Goal: Information Seeking & Learning: Find specific page/section

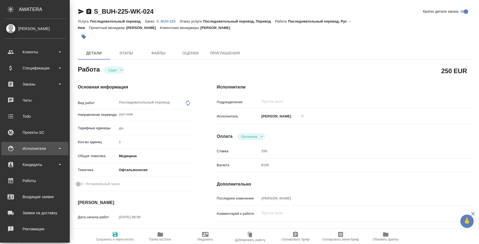
click at [28, 148] on div "Исполнители" at bounding box center [35, 149] width 62 height 8
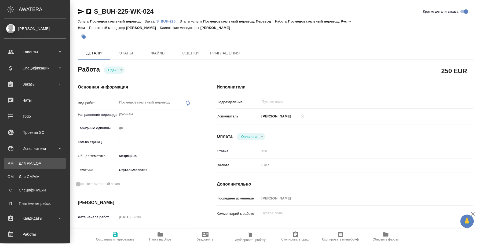
click at [32, 159] on link "PM Для PM/LQA" at bounding box center [35, 163] width 62 height 11
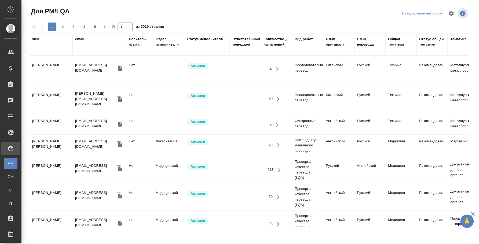
click at [36, 39] on div "ФИО" at bounding box center [36, 38] width 8 height 5
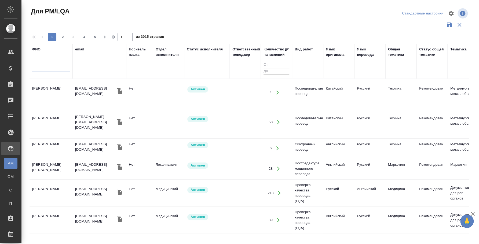
click at [38, 68] on input "text" at bounding box center [51, 68] width 38 height 7
type input "ю"
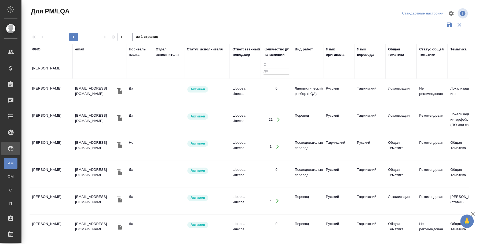
click at [58, 90] on td "Бободжонова Фарида Орифджоновна" at bounding box center [51, 92] width 43 height 19
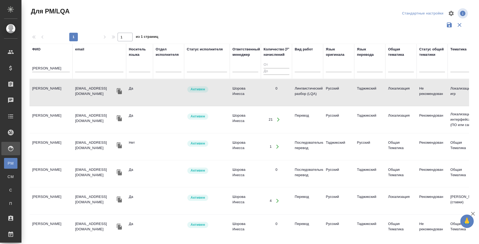
click at [41, 68] on input "фарида" at bounding box center [51, 68] width 38 height 7
type input "диловар"
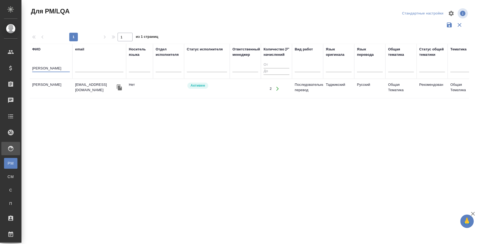
click at [62, 87] on td "Бабаджанов Диловар Рахманович" at bounding box center [51, 88] width 43 height 19
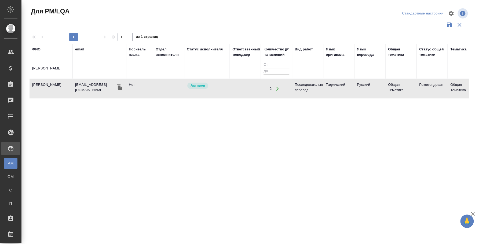
click at [62, 87] on td "Бабаджанов Диловар Рахманович" at bounding box center [51, 88] width 43 height 19
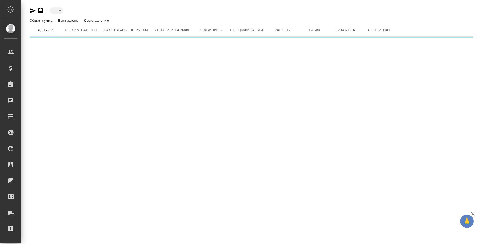
type input "active"
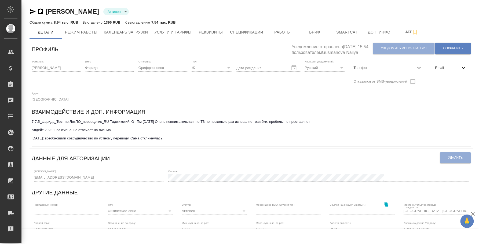
click at [31, 11] on icon "button" at bounding box center [33, 11] width 6 height 5
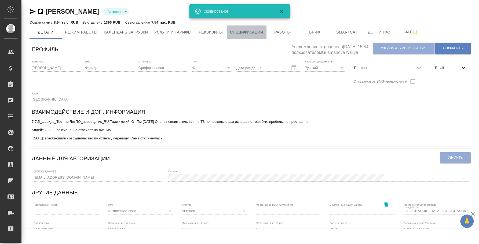
click at [228, 34] on button "Спецификации" at bounding box center [246, 31] width 39 height 13
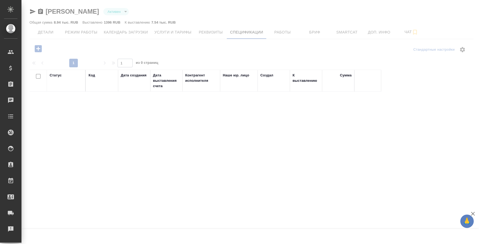
click at [177, 34] on div at bounding box center [249, 122] width 457 height 244
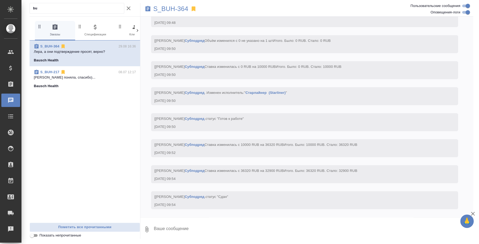
scroll to position [6969, 0]
click at [148, 229] on icon "button" at bounding box center [147, 229] width 6 height 6
click at [123, 202] on span "С локального диска" at bounding box center [106, 200] width 63 height 7
click at [0, 0] on input "С локального диска" at bounding box center [0, 0] width 0 height 0
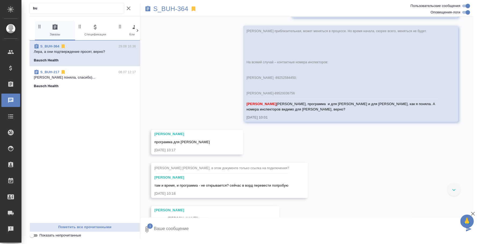
scroll to position [5762, 0]
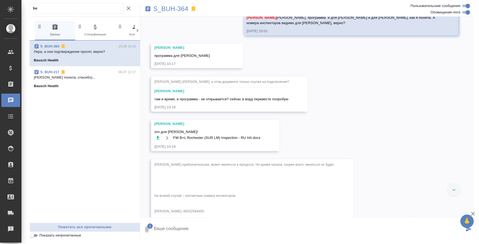
click at [302, 231] on textarea at bounding box center [308, 229] width 311 height 18
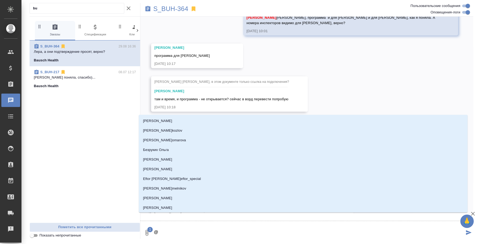
scroll to position [5775, 0]
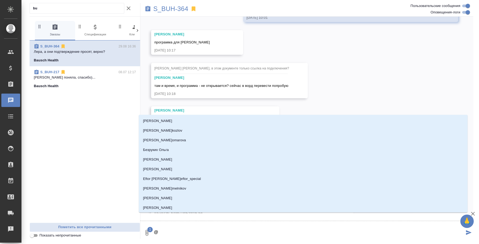
type textarea "@y"
type input "y"
type textarea "@"
type textarea "@н"
type input "н"
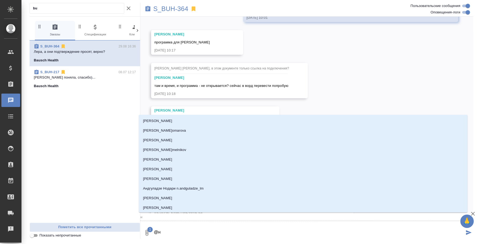
type textarea "@ни"
type input "ни"
type textarea "@ник"
type input "ник"
type textarea "@ники"
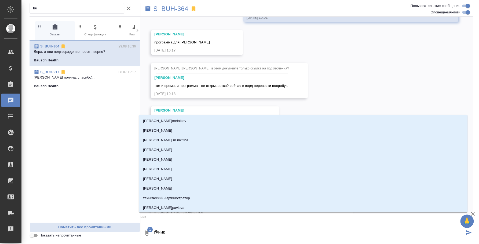
type input "ники"
type textarea "@никиф"
type input "никиф"
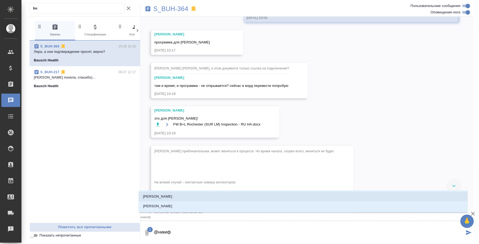
click at [265, 199] on li "Никифорова Валерия" at bounding box center [303, 197] width 329 height 10
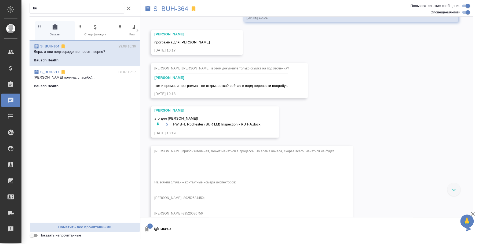
scroll to position [5762, 0]
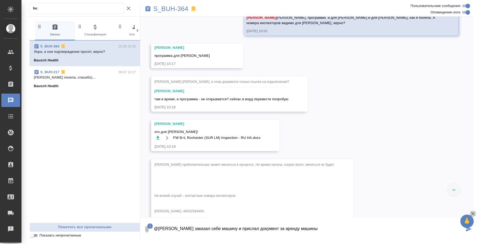
click at [472, 212] on icon "button" at bounding box center [473, 214] width 6 height 6
click at [376, 226] on textarea "@Никифорова Валерия Переводчик заказал себе машину и прислал документ за аренду…" at bounding box center [308, 229] width 311 height 18
click at [353, 227] on textarea "@Никифорова Валерия Переводчик заказал себе машину и прислал документ за аренду…" at bounding box center [308, 229] width 311 height 18
click at [275, 235] on textarea "@Никифорова Валерия Переводчик заказал себе машину и прислал документ за аренду…" at bounding box center [308, 229] width 311 height 18
paste textarea "18 034,09"
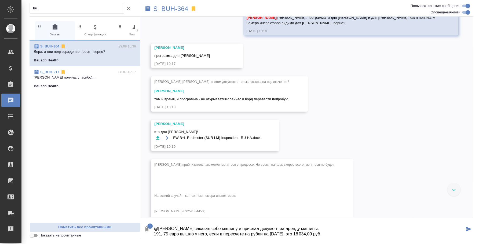
type textarea "@Никифорова Валерия Переводчик заказал себе машину и прислал документ за аренду…"
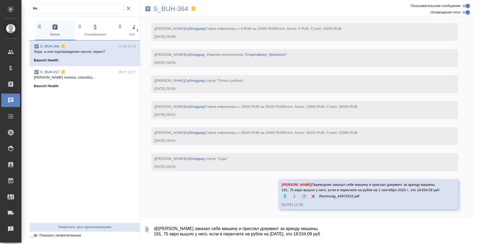
scroll to position [7007, 0]
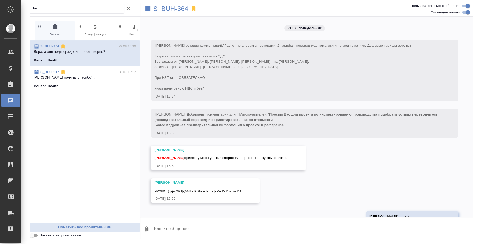
scroll to position [7007, 0]
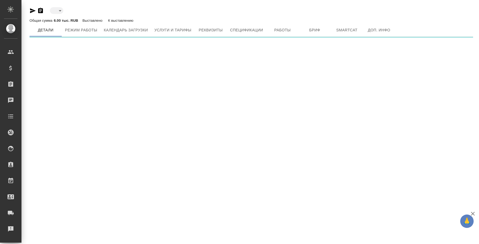
type input "active"
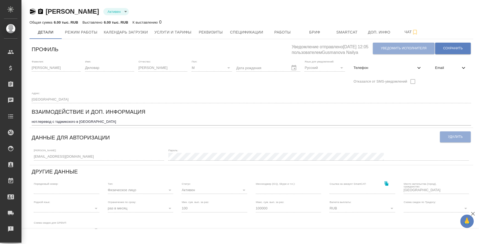
click at [34, 10] on icon "button" at bounding box center [33, 11] width 6 height 6
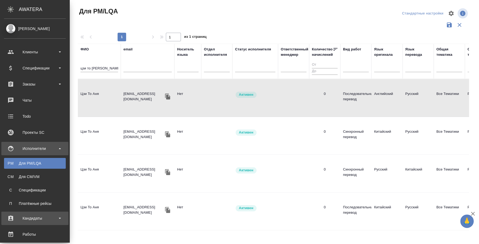
scroll to position [100, 0]
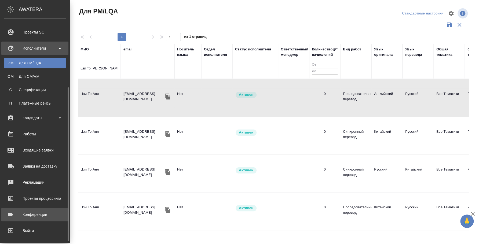
click at [35, 216] on div "Конференции" at bounding box center [35, 215] width 62 height 8
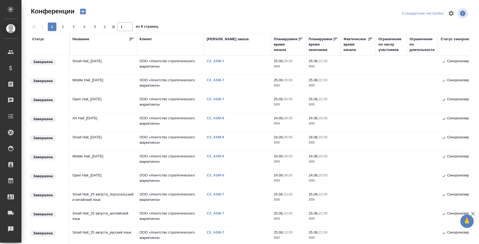
click at [173, 10] on div "Конференции" at bounding box center [104, 11] width 148 height 9
click at [102, 175] on td "Open Hall_24 August" at bounding box center [103, 179] width 67 height 19
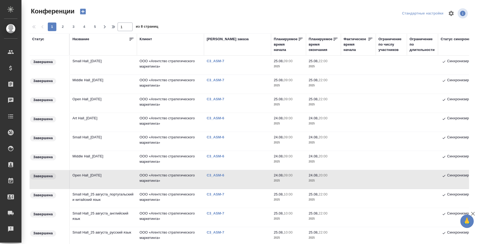
click at [96, 159] on td "Middle Hall_[DATE]" at bounding box center [103, 160] width 67 height 19
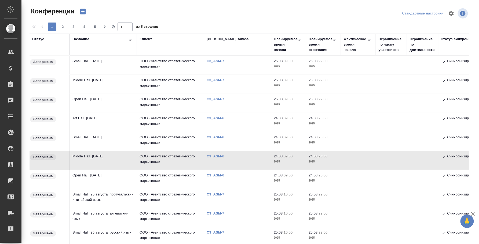
click at [96, 159] on td "Middle Hall_[DATE]" at bounding box center [103, 160] width 67 height 19
click at [87, 131] on td "Art Hall_[DATE]" at bounding box center [103, 122] width 67 height 19
click at [87, 131] on td "Art Hall_24 August" at bounding box center [103, 122] width 67 height 19
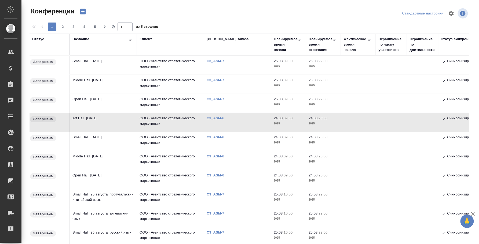
click at [90, 133] on td "Small Hall_[DATE]" at bounding box center [103, 141] width 67 height 19
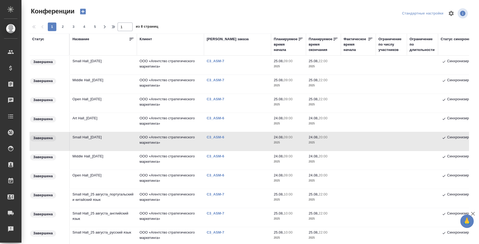
click at [90, 133] on td "Small Hall_[DATE]" at bounding box center [103, 141] width 67 height 19
click at [91, 120] on td "Art Hall_24 August" at bounding box center [103, 122] width 67 height 19
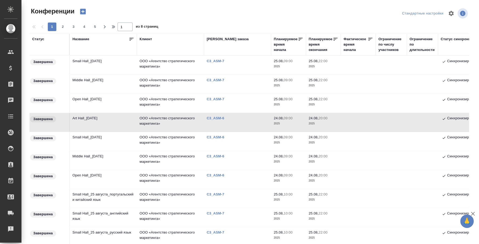
click at [98, 103] on td "Open Hall_25 August" at bounding box center [103, 103] width 67 height 19
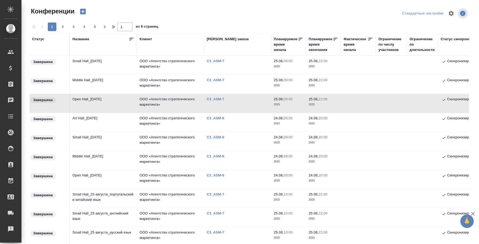
click at [98, 103] on td "Open Hall_[DATE]" at bounding box center [103, 103] width 67 height 19
click at [94, 80] on td "Middle Hall_25 August" at bounding box center [103, 84] width 67 height 19
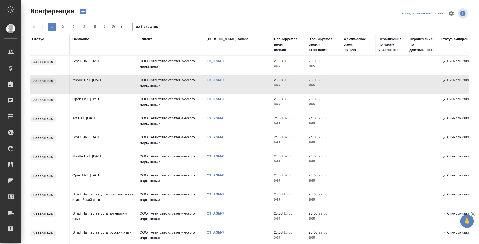
click at [94, 80] on td "Middle Hall_25 August" at bounding box center [103, 84] width 67 height 19
click at [123, 62] on td "Small Hall_25 August" at bounding box center [103, 65] width 67 height 19
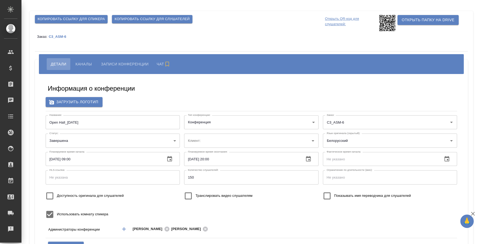
type input "ООО «Агентство стратегического маркетинга»"
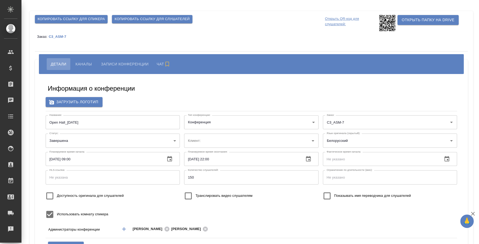
type input "ООО «Агентство стратегического маркетинга»"
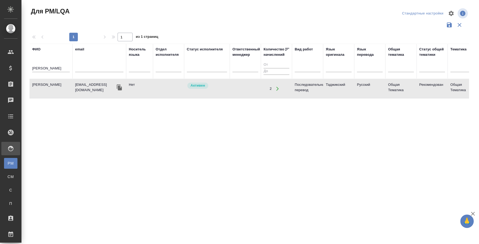
click at [35, 83] on td "[PERSON_NAME]" at bounding box center [51, 88] width 43 height 19
click at [47, 84] on td "[PERSON_NAME]" at bounding box center [51, 88] width 43 height 19
click at [49, 85] on td "Бабаджанов Диловар Рахманович" at bounding box center [51, 88] width 43 height 19
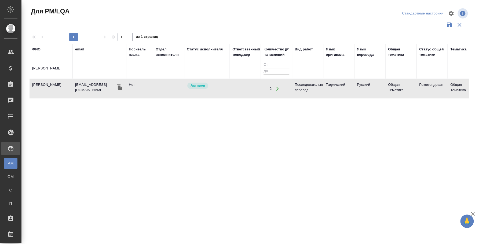
click at [49, 85] on td "Бабаджанов Диловар Рахманович" at bounding box center [51, 88] width 43 height 19
click at [47, 87] on td "Бабаджанов Диловар Рахманович" at bounding box center [51, 88] width 43 height 19
click at [47, 87] on td "[PERSON_NAME]" at bounding box center [51, 88] width 43 height 19
click at [52, 85] on td "[PERSON_NAME]" at bounding box center [51, 88] width 43 height 19
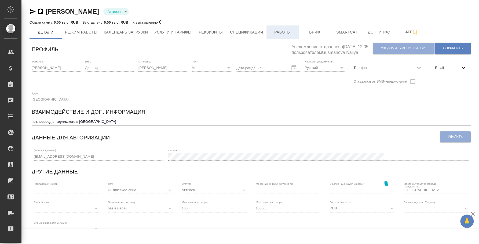
click at [273, 34] on span "Работы" at bounding box center [283, 32] width 26 height 7
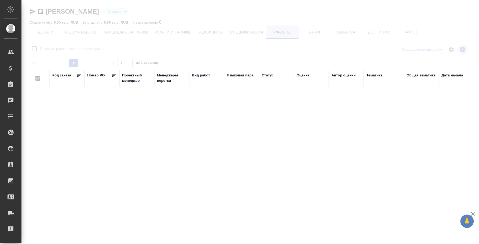
checkbox input "false"
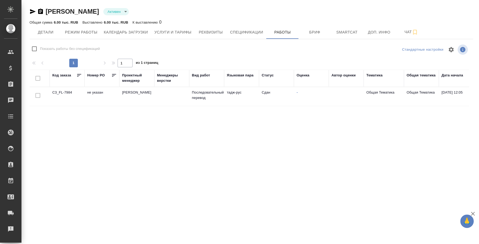
click at [140, 93] on td "[PERSON_NAME]" at bounding box center [136, 96] width 35 height 19
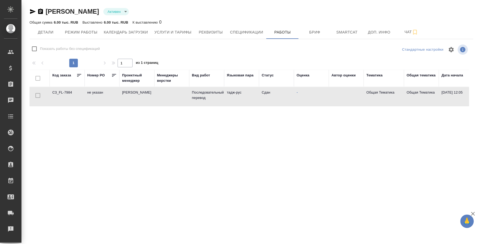
click at [140, 93] on td "[PERSON_NAME]" at bounding box center [136, 96] width 35 height 19
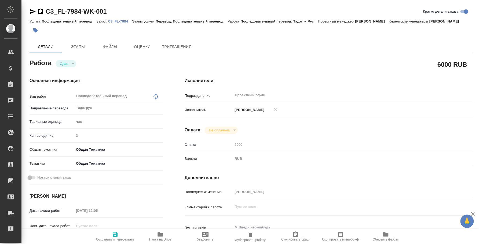
type textarea "x"
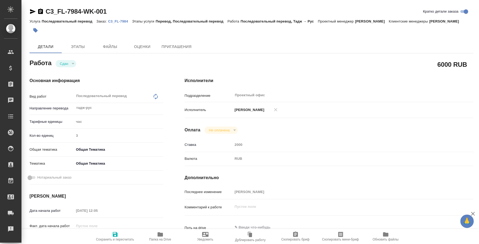
type textarea "x"
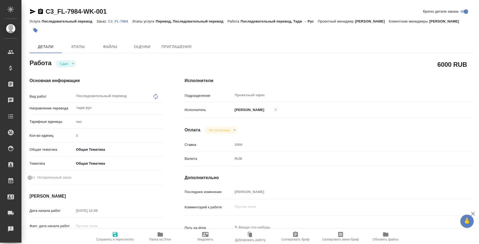
type textarea "x"
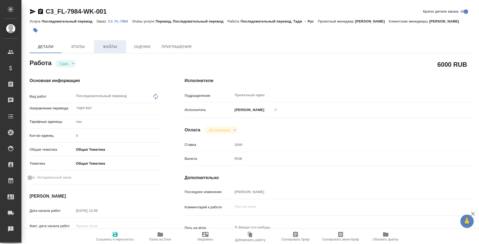
type textarea "x"
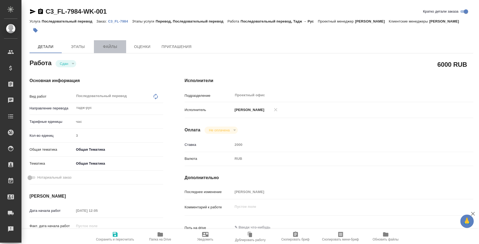
click at [107, 48] on span "Файлы" at bounding box center [110, 46] width 26 height 7
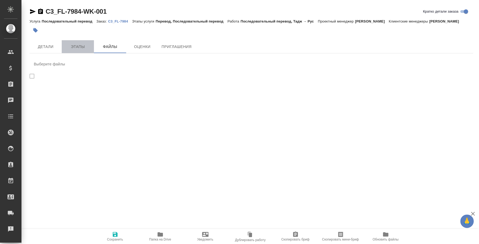
click at [82, 49] on span "Этапы" at bounding box center [78, 46] width 26 height 7
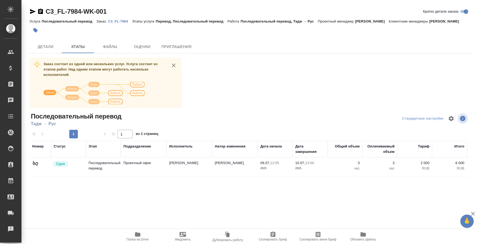
click at [116, 22] on p "C3_FL-7984" at bounding box center [120, 21] width 24 height 4
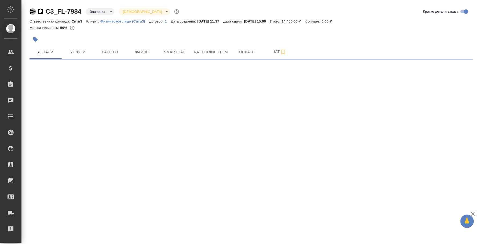
click at [34, 12] on icon "button" at bounding box center [33, 11] width 6 height 6
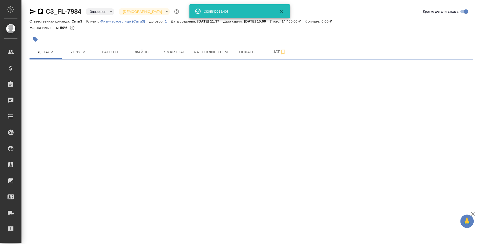
select select "RU"
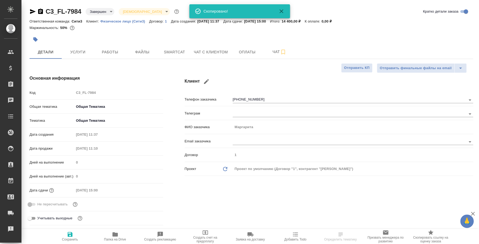
type textarea "x"
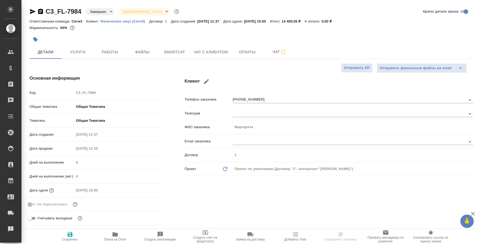
type textarea "x"
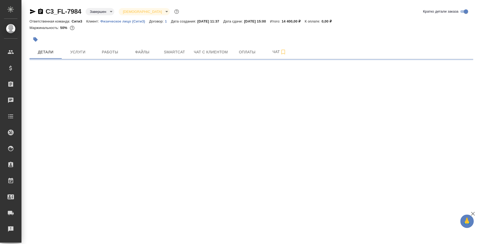
select select "RU"
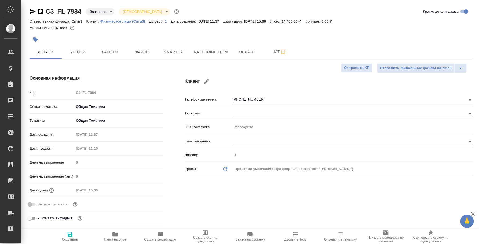
type textarea "x"
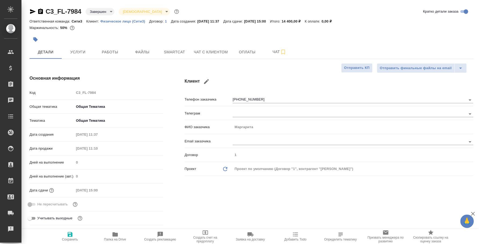
type textarea "x"
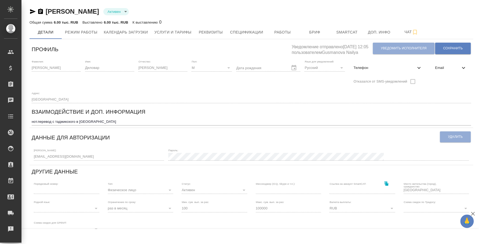
click at [32, 10] on icon "button" at bounding box center [33, 11] width 6 height 5
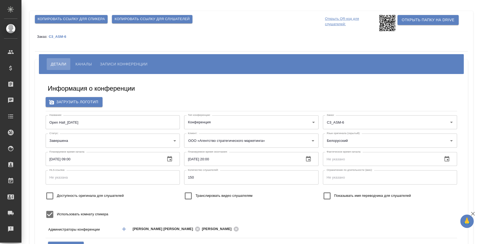
type input "i.fedotova@awatera.com"
click at [107, 63] on span "Записи конференции" at bounding box center [123, 64] width 47 height 6
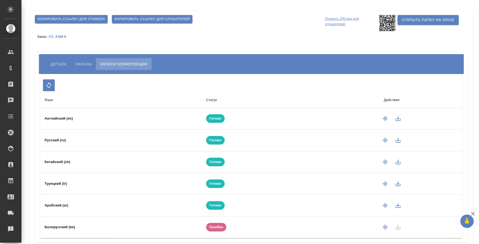
scroll to position [21, 0]
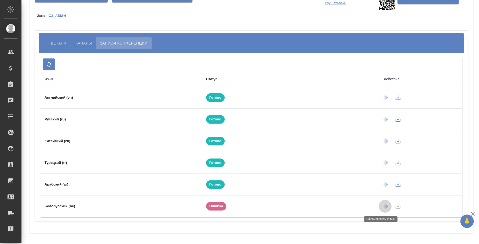
click at [382, 203] on icon "button" at bounding box center [385, 206] width 6 height 6
click at [85, 48] on button "Каналы" at bounding box center [83, 43] width 24 height 12
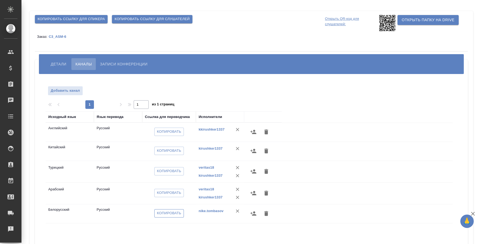
click at [166, 214] on span "Копировать" at bounding box center [169, 213] width 24 height 6
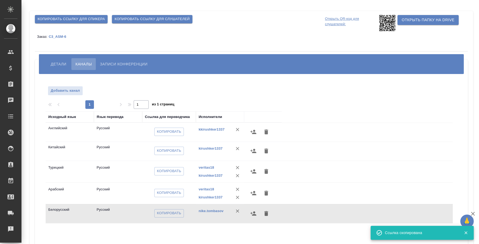
click at [59, 64] on span "Детали" at bounding box center [59, 64] width 16 height 6
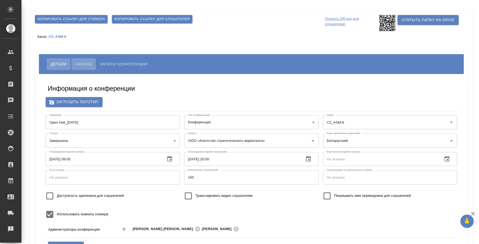
click at [85, 59] on button "Каналы" at bounding box center [83, 64] width 24 height 12
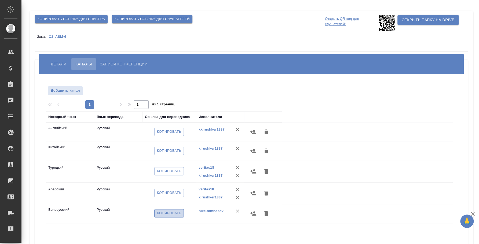
click at [161, 214] on span "Копировать" at bounding box center [169, 213] width 24 height 6
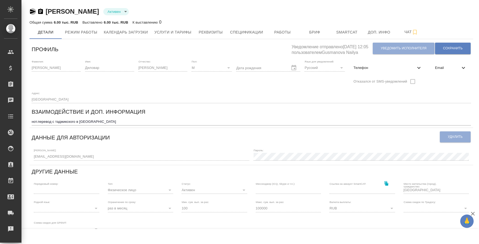
click at [32, 11] on icon "button" at bounding box center [33, 11] width 6 height 6
click at [31, 157] on div "Профиль Уведомление отправлено [DATE] 12:05 пользователем [PERSON_NAME] исполни…" at bounding box center [252, 184] width 444 height 286
click at [42, 12] on icon "button" at bounding box center [40, 11] width 5 height 5
click at [285, 33] on span "Работы" at bounding box center [283, 32] width 26 height 7
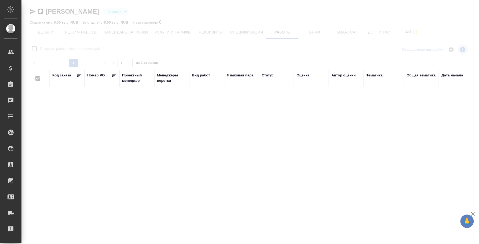
checkbox input "false"
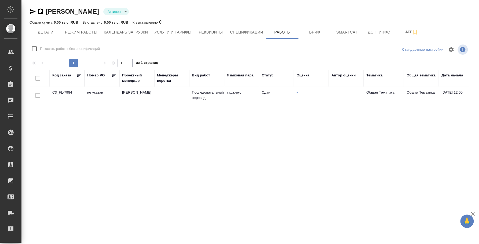
click at [96, 95] on td "не указан" at bounding box center [102, 96] width 35 height 19
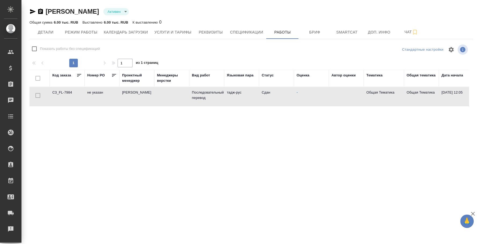
click at [96, 95] on td "не указан" at bounding box center [102, 96] width 35 height 19
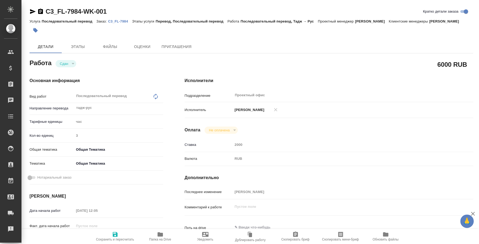
type textarea "x"
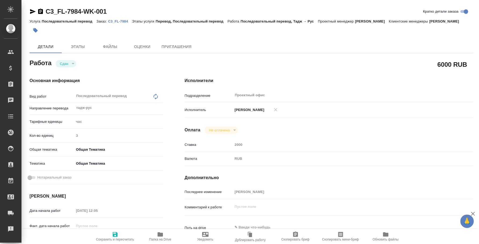
type textarea "x"
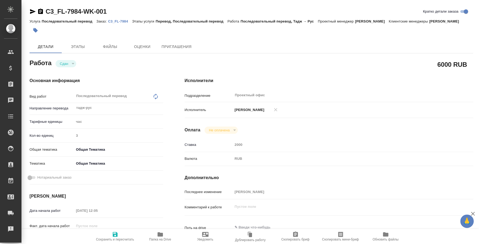
type textarea "x"
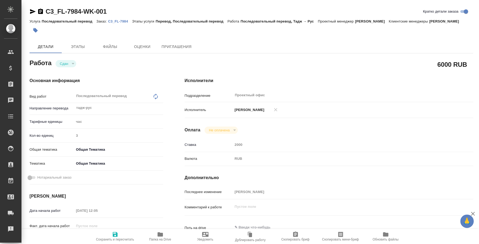
type textarea "x"
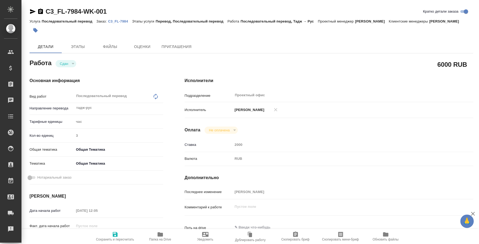
type textarea "x"
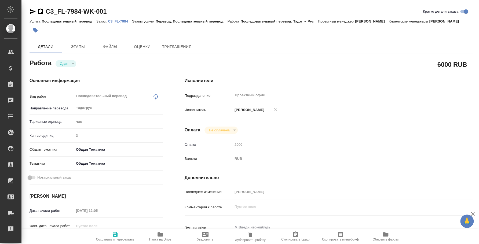
click at [41, 11] on icon "button" at bounding box center [40, 11] width 5 height 5
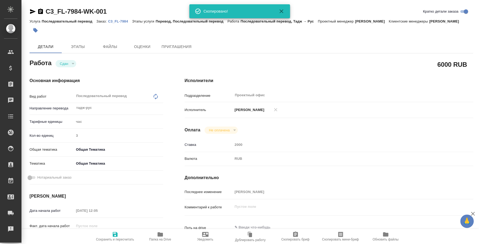
type textarea "x"
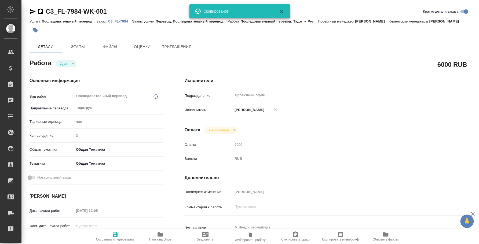
type textarea "x"
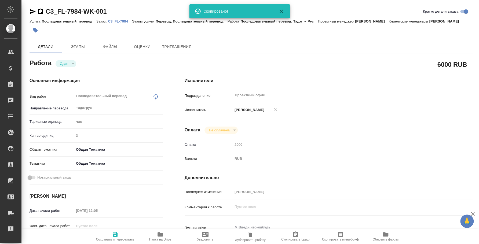
type textarea "x"
